Goal: Find specific page/section: Find specific page/section

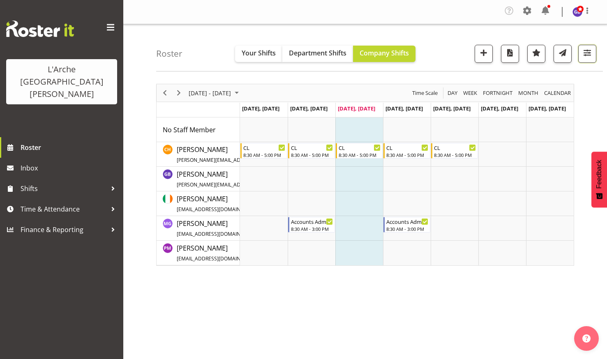
drag, startPoint x: 586, startPoint y: 51, endPoint x: 580, endPoint y: 67, distance: 17.7
click at [586, 51] on span "button" at bounding box center [587, 52] width 11 height 11
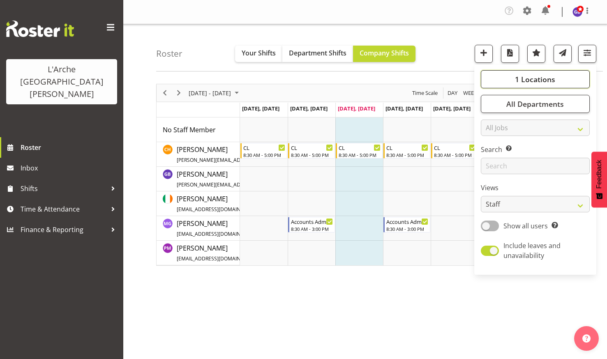
click at [532, 75] on span "1 Locations" at bounding box center [535, 79] width 40 height 10
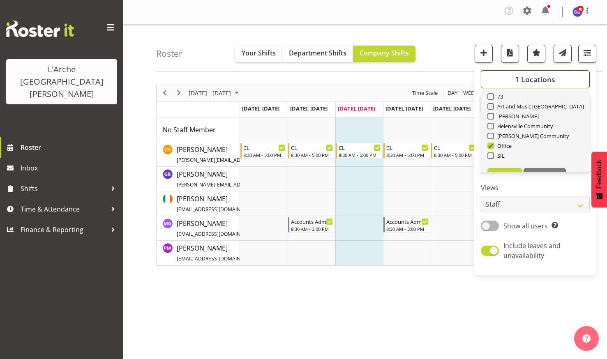
scroll to position [41, 0]
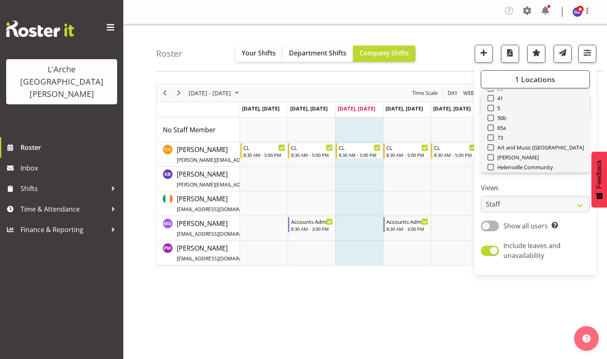
click at [491, 134] on div "73" at bounding box center [536, 139] width 96 height 10
click at [492, 136] on span at bounding box center [491, 137] width 7 height 7
click at [492, 136] on input "73" at bounding box center [490, 137] width 5 height 5
checkbox input "true"
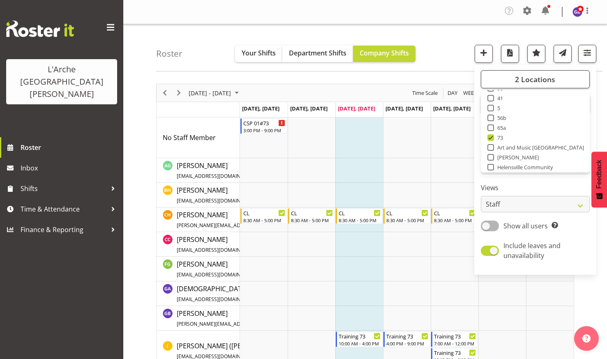
drag, startPoint x: 491, startPoint y: 108, endPoint x: 509, endPoint y: 112, distance: 18.2
click at [491, 107] on span at bounding box center [491, 108] width 7 height 7
click at [491, 107] on input "5" at bounding box center [490, 108] width 5 height 5
checkbox input "true"
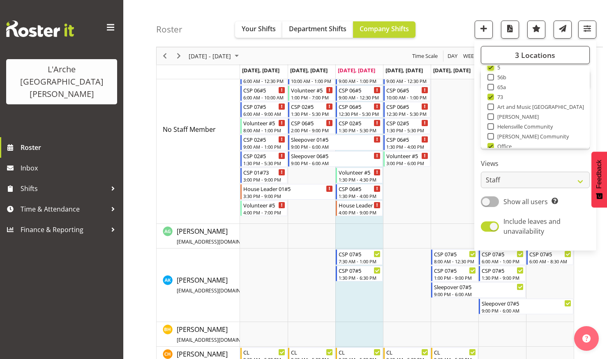
scroll to position [96, 0]
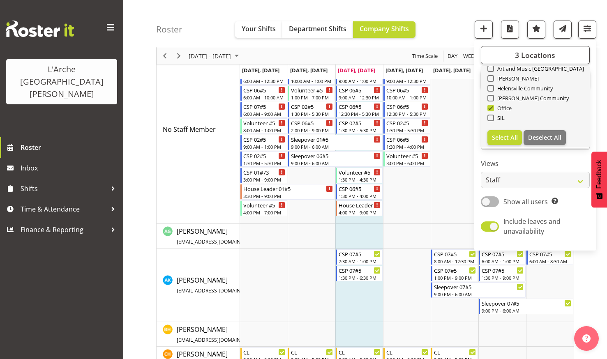
click at [493, 107] on span at bounding box center [491, 108] width 7 height 7
click at [493, 107] on input "Office" at bounding box center [490, 108] width 5 height 5
checkbox input "false"
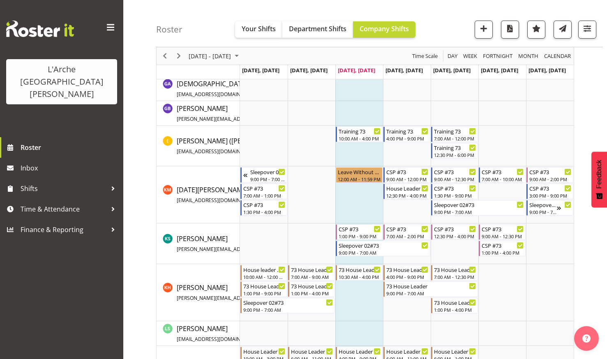
scroll to position [494, 0]
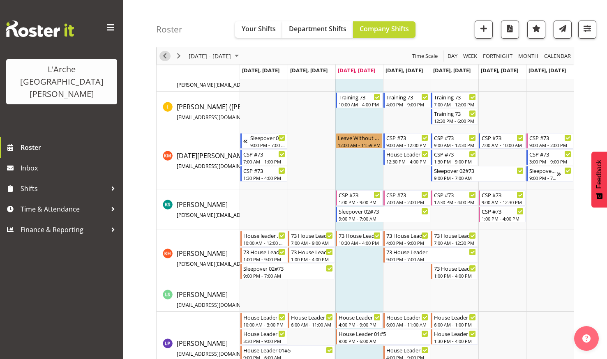
click at [163, 54] on span "Previous" at bounding box center [165, 56] width 10 height 10
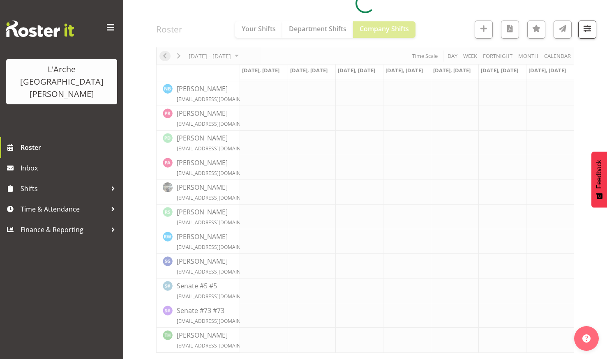
scroll to position [431, 0]
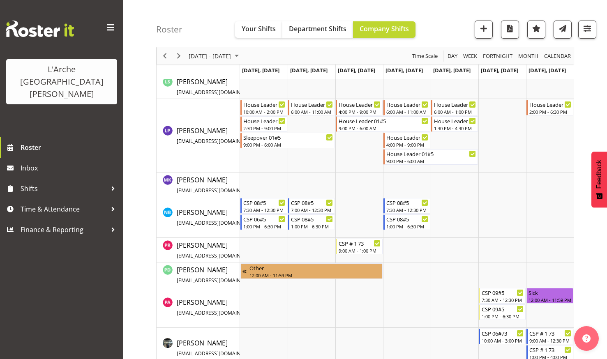
scroll to position [717, 0]
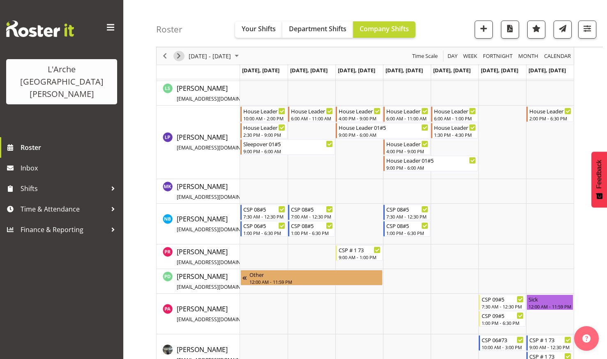
click at [178, 55] on span "Next" at bounding box center [179, 56] width 10 height 10
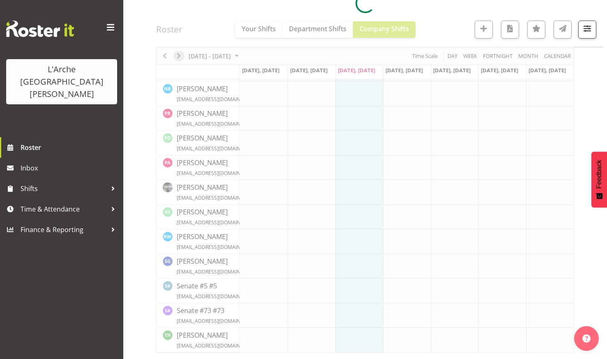
scroll to position [431, 0]
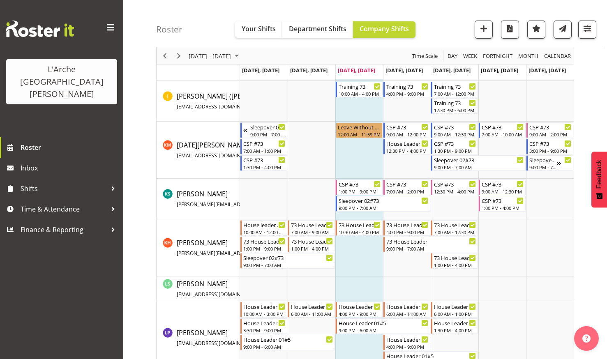
scroll to position [494, 0]
